Goal: Information Seeking & Learning: Learn about a topic

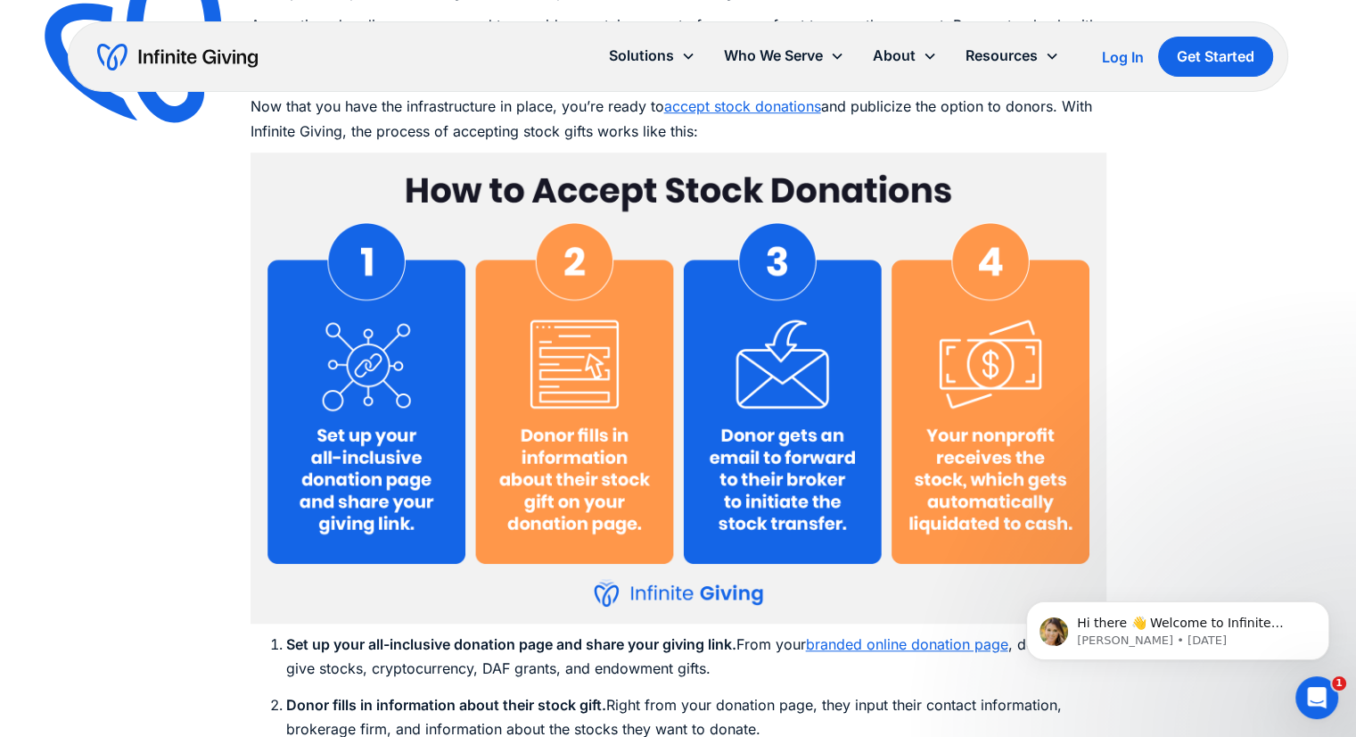
scroll to position [8025, 0]
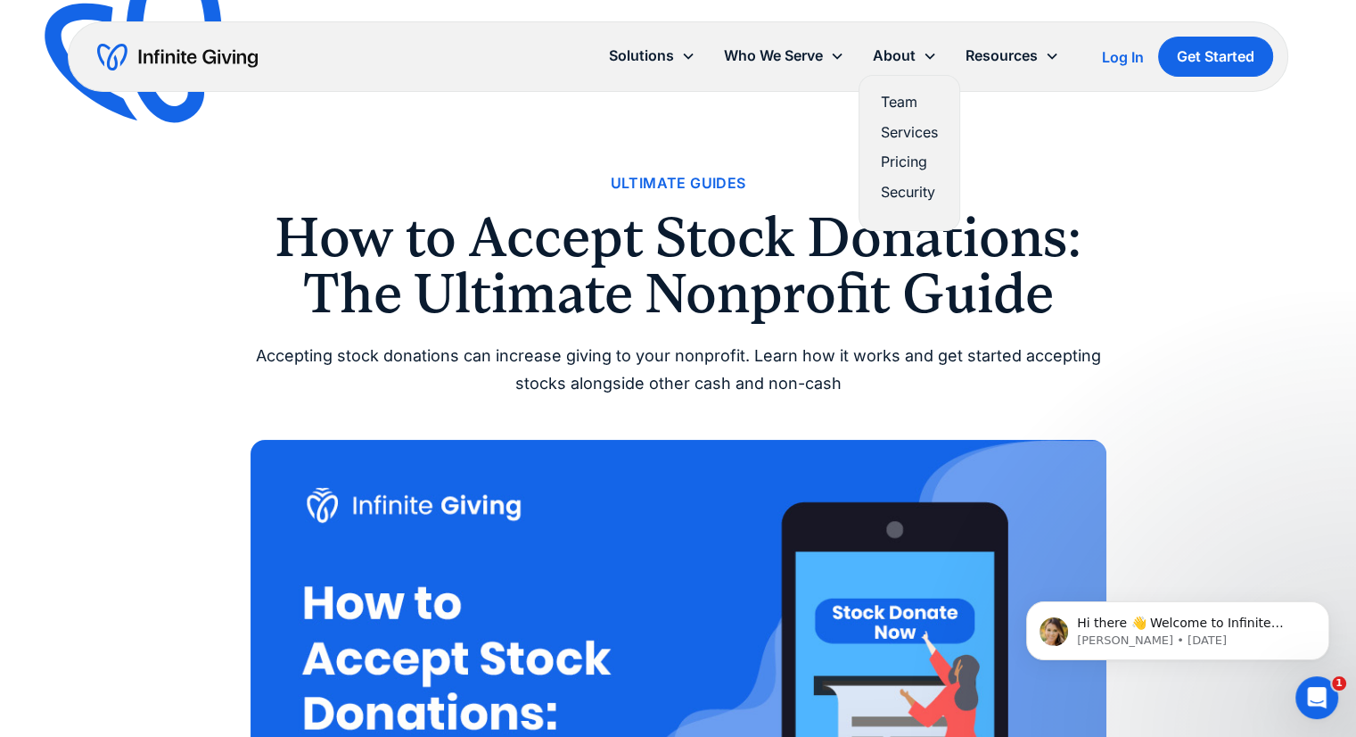
click at [895, 164] on link "Pricing" at bounding box center [909, 162] width 57 height 24
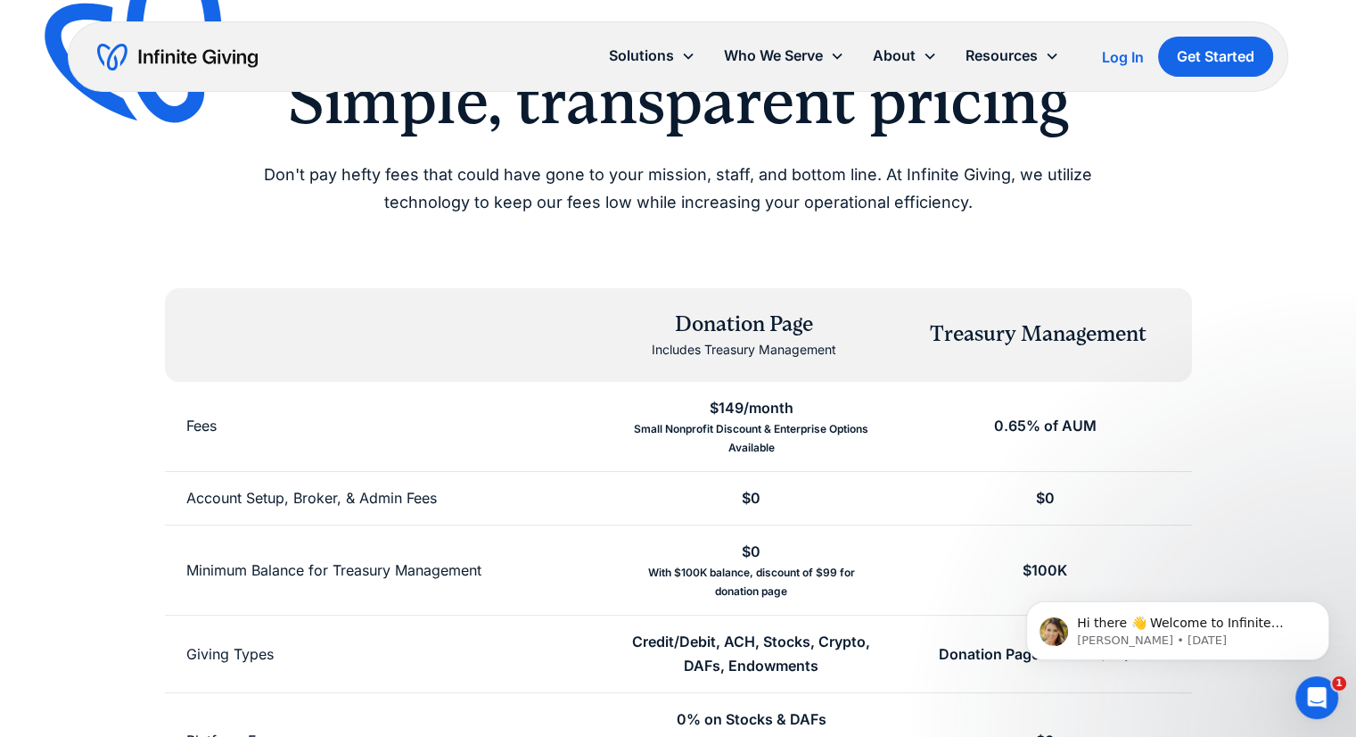
scroll to position [89, 0]
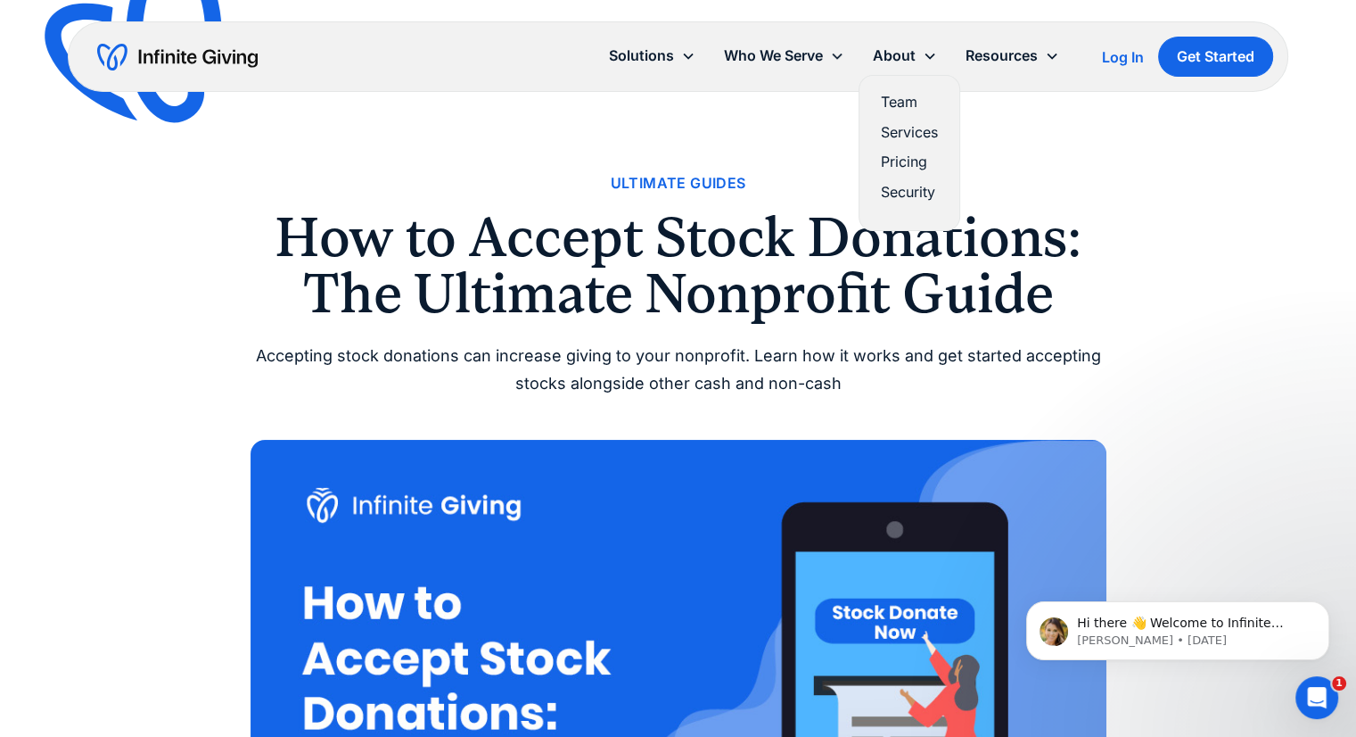
click at [910, 162] on link "Pricing" at bounding box center [909, 162] width 57 height 24
